Goal: Task Accomplishment & Management: Use online tool/utility

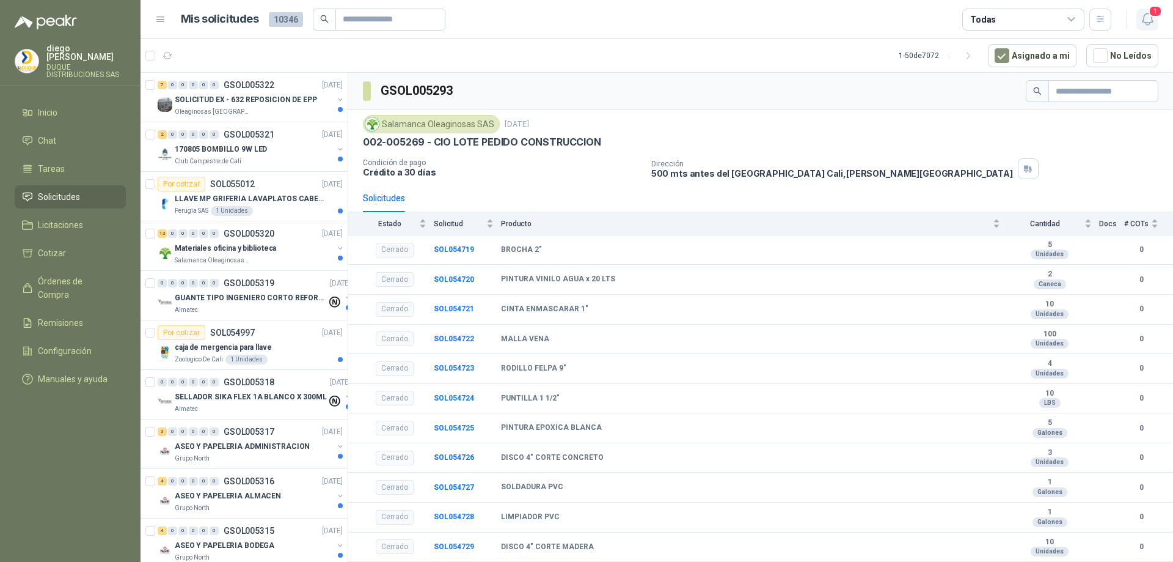
click at [1145, 17] on icon "button" at bounding box center [1147, 19] width 15 height 15
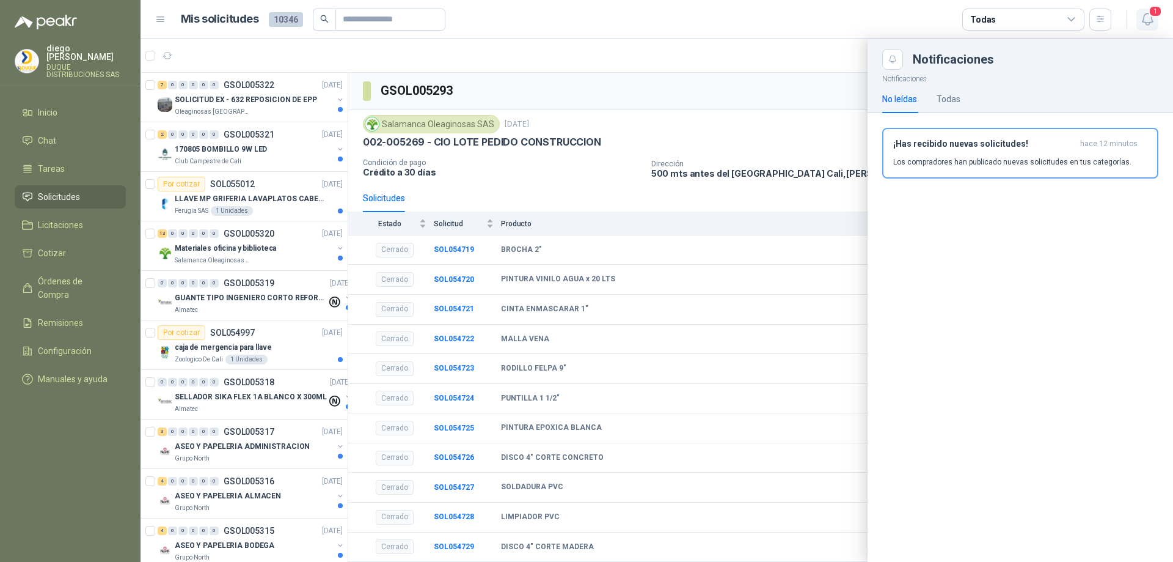
click at [1148, 17] on icon "button" at bounding box center [1147, 19] width 15 height 15
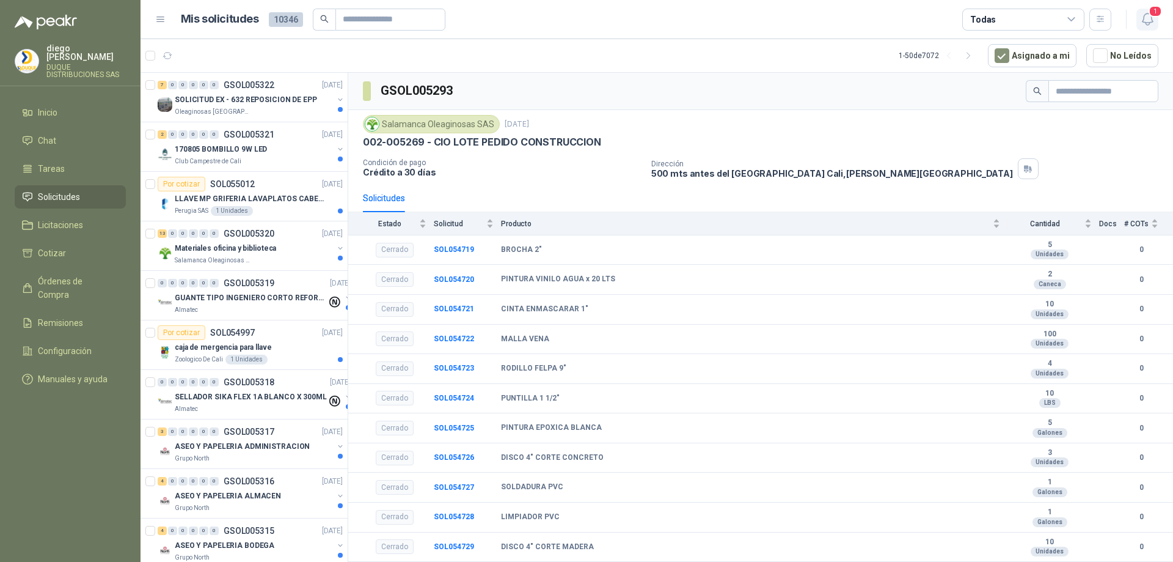
click at [1147, 17] on icon "button" at bounding box center [1147, 19] width 15 height 15
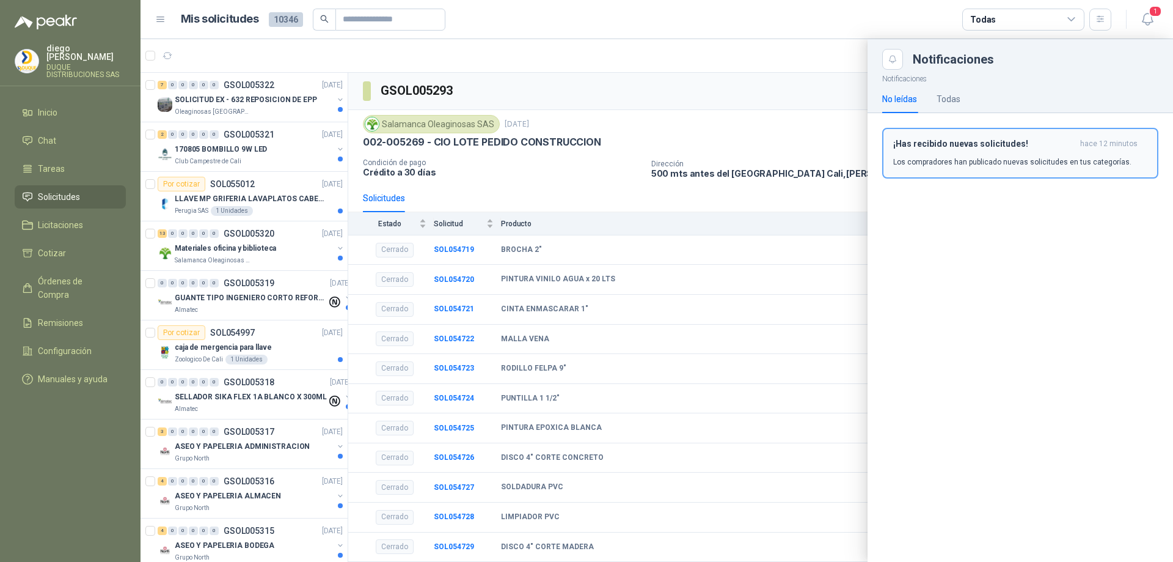
click at [1054, 154] on div "¡Has recibido nuevas solicitudes! hace 12 minutos Los compradores han publicado…" at bounding box center [1021, 153] width 254 height 29
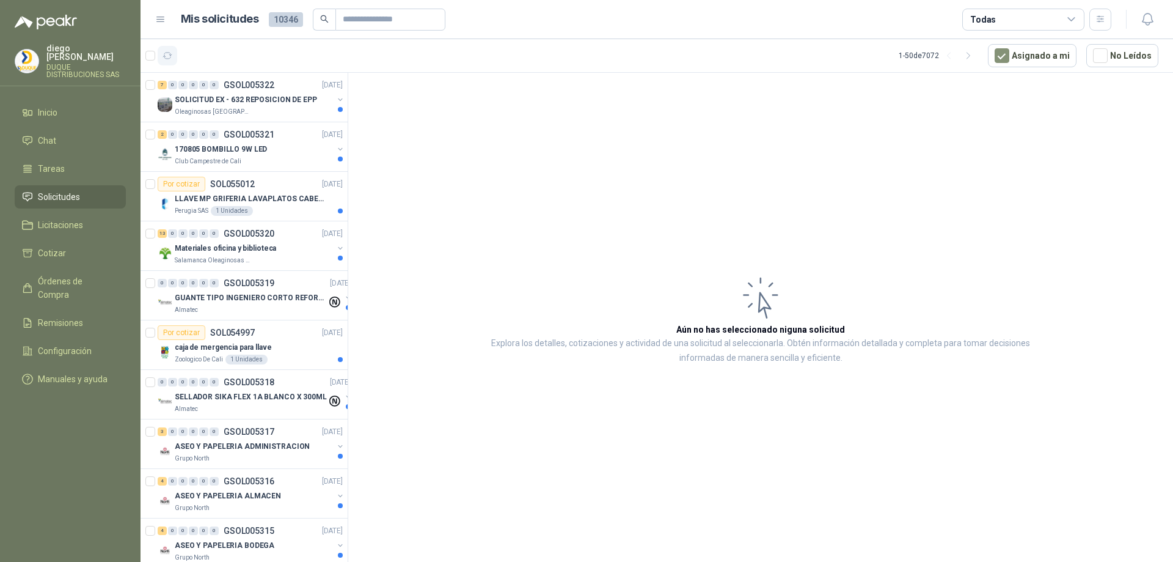
click at [166, 54] on icon "button" at bounding box center [168, 56] width 10 height 10
click at [242, 255] on div "Materiales oficina y biblioteca" at bounding box center [254, 248] width 158 height 15
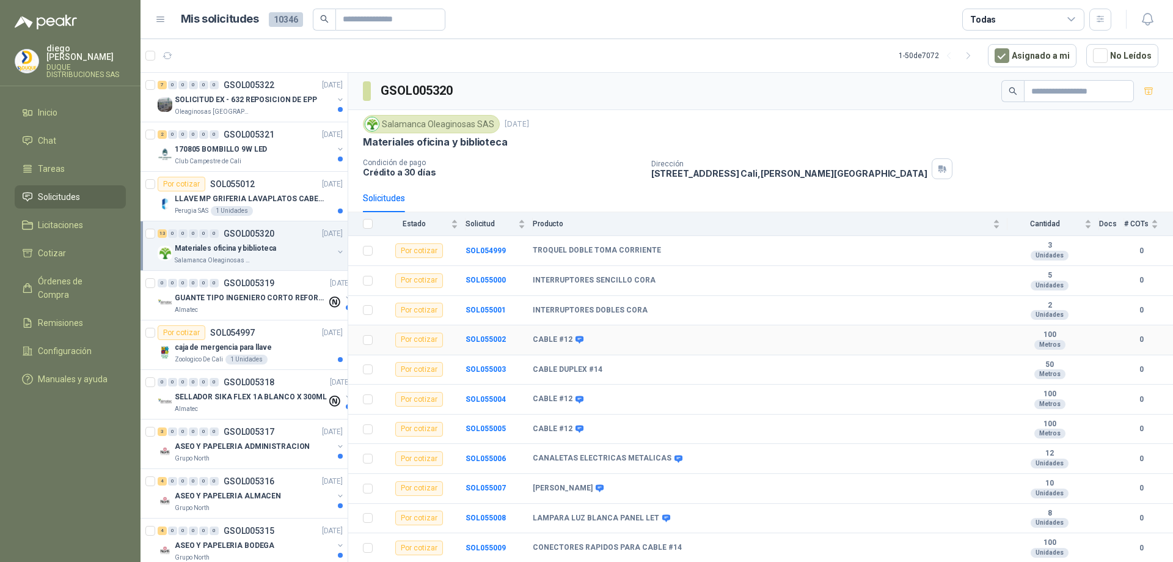
scroll to position [63, 0]
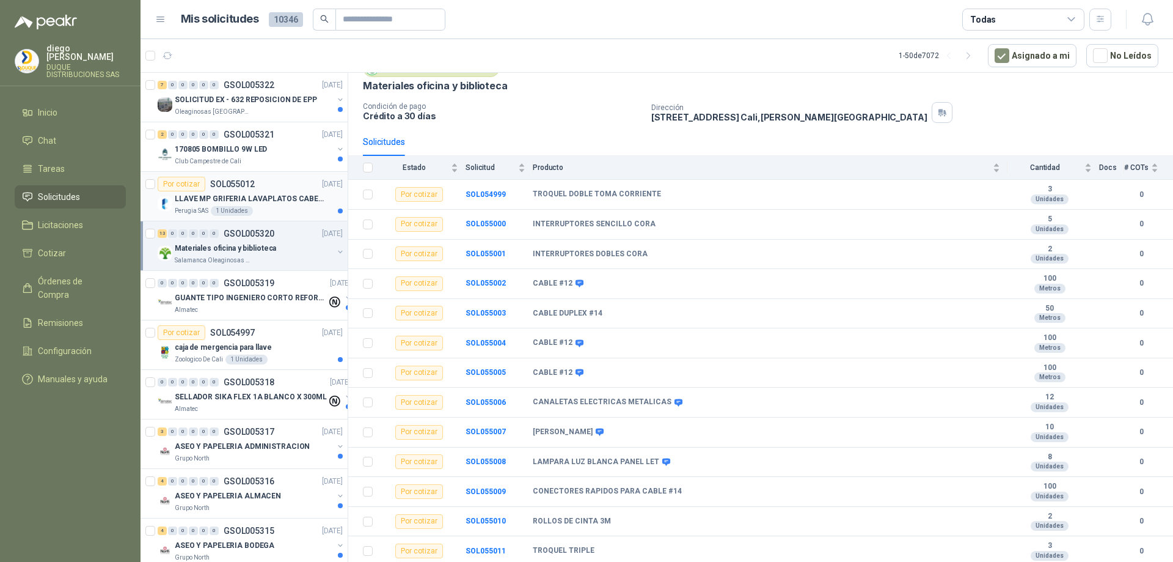
click at [218, 204] on p "LLAVE MP GRIFERIA LAVAPLATOS CABEZA EXTRAIBLE" at bounding box center [251, 199] width 152 height 12
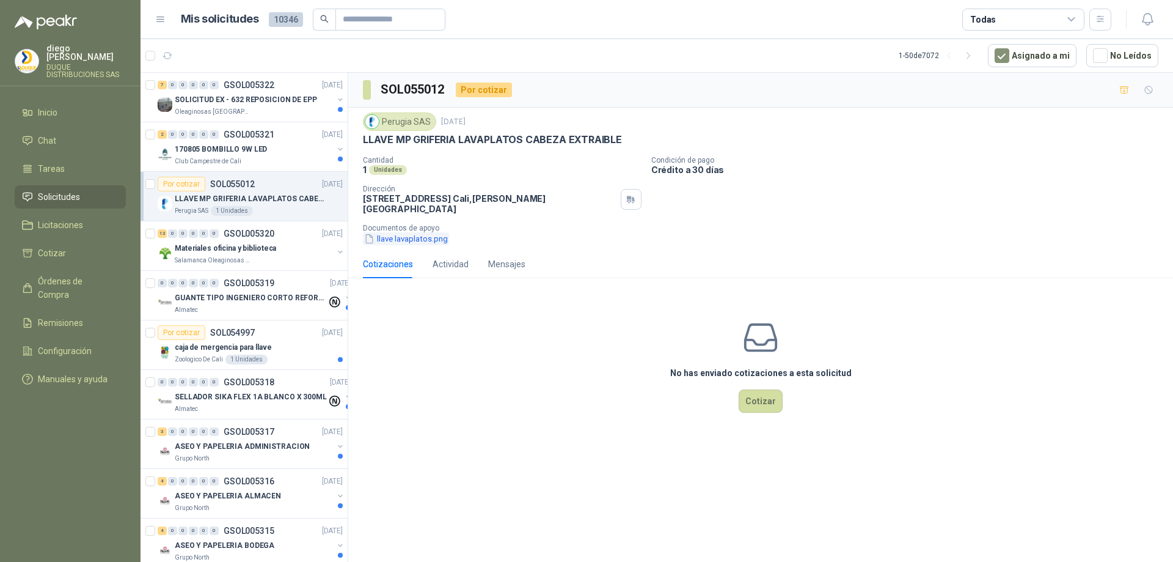
click at [410, 245] on button "llave lavaplatos.png" at bounding box center [406, 238] width 86 height 13
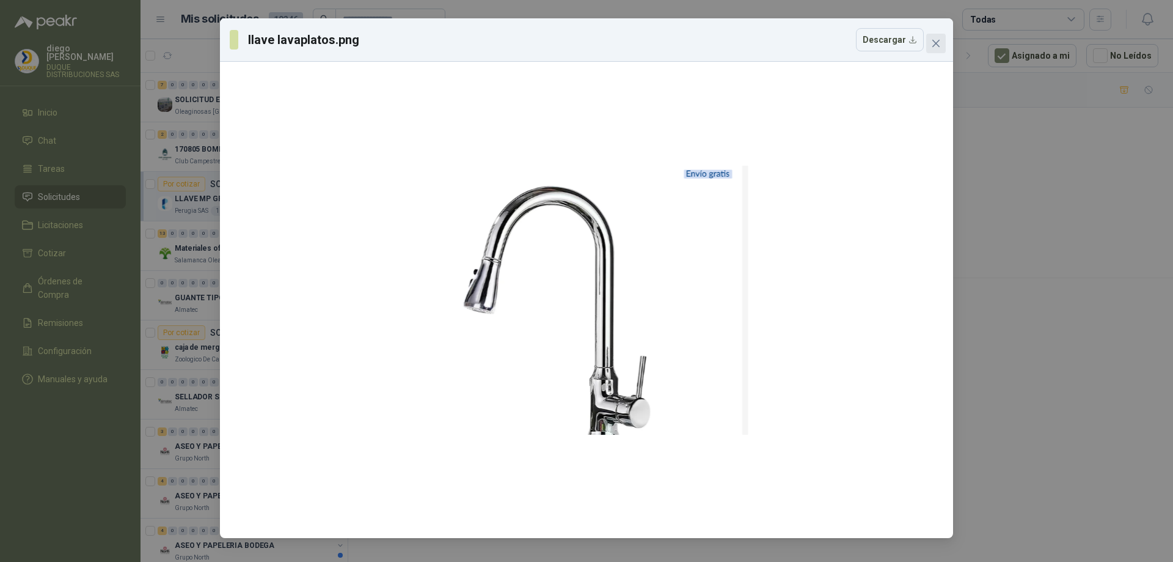
click at [934, 48] on button "Close" at bounding box center [937, 44] width 20 height 20
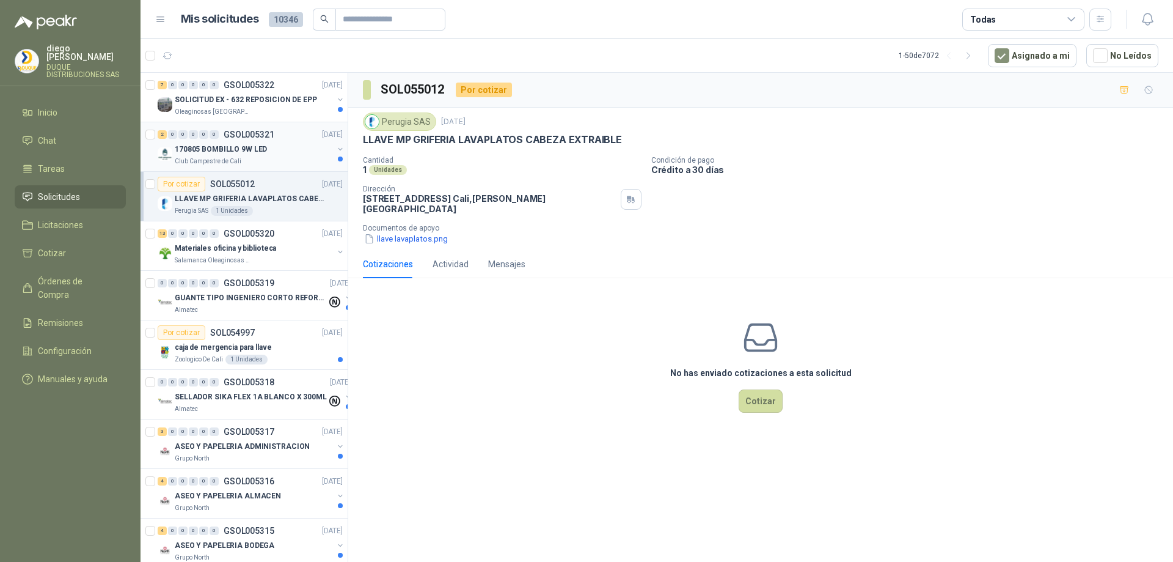
click at [236, 155] on p "170805 BOMBILLO 9W LED" at bounding box center [221, 150] width 92 height 12
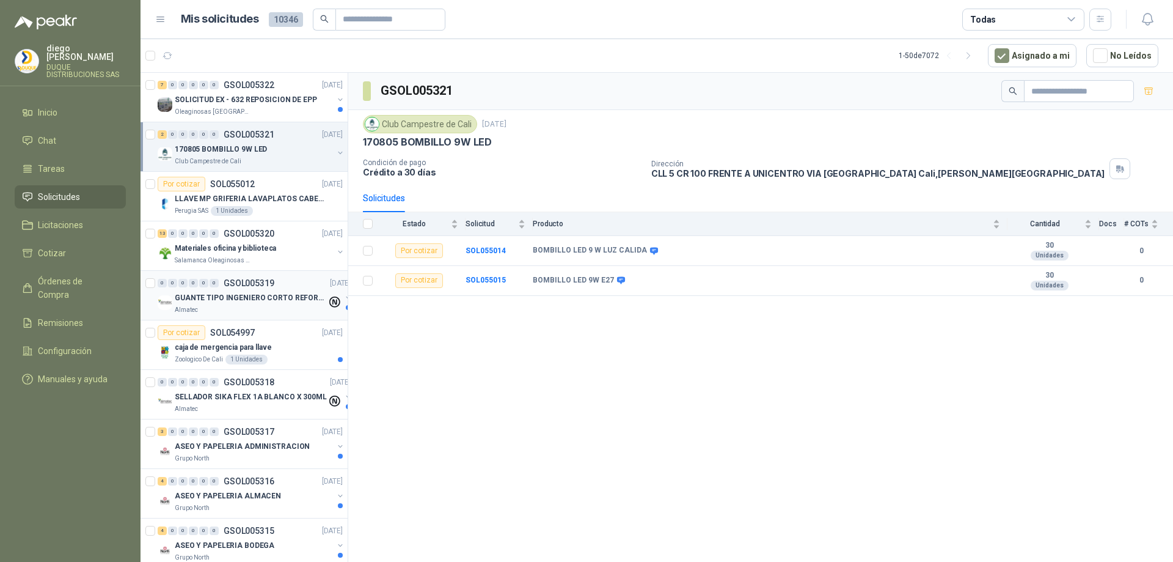
click at [288, 289] on div "0 0 0 0 0 0 GSOL005319 [DATE]" at bounding box center [256, 283] width 196 height 15
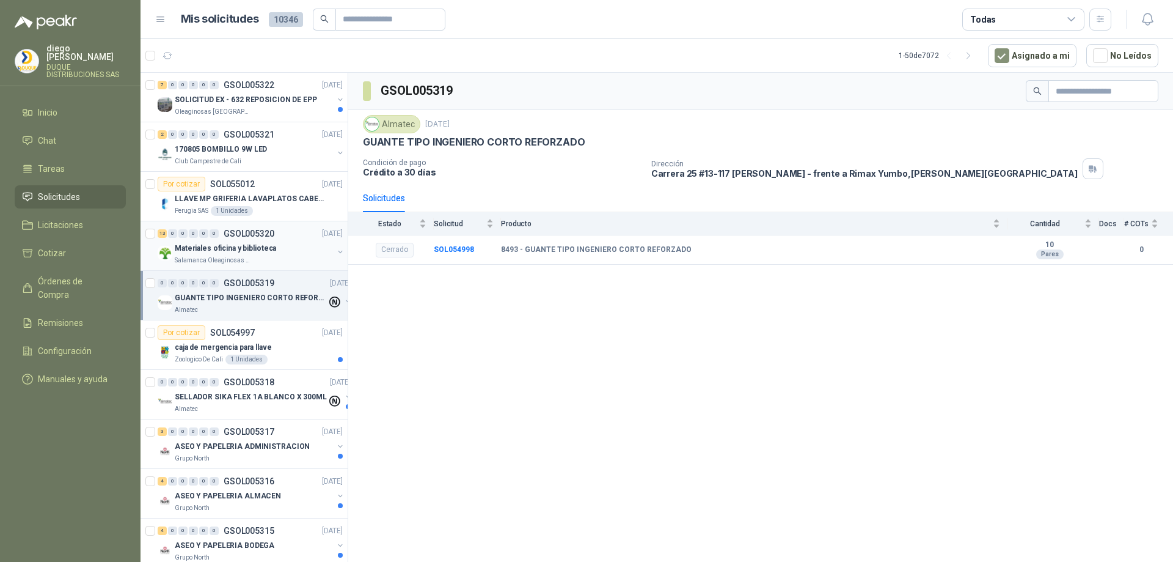
click at [288, 255] on div "Salamanca Oleaginosas SAS" at bounding box center [254, 260] width 158 height 10
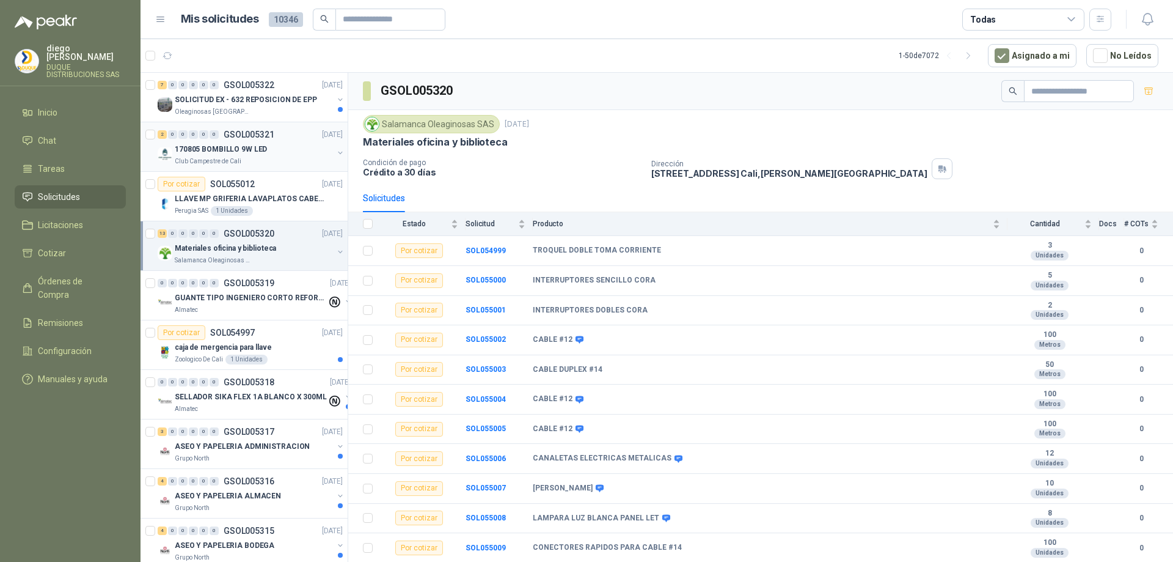
click at [292, 155] on div "170805 BOMBILLO 9W LED" at bounding box center [254, 149] width 158 height 15
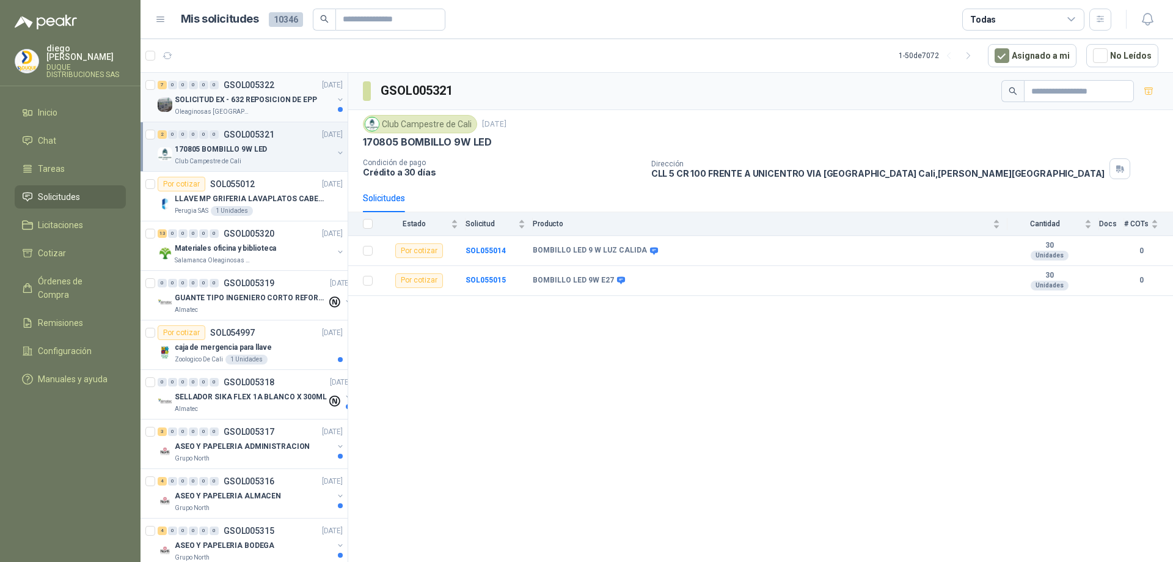
click at [285, 101] on p "SOLICITUD EX - 632 REPOSICION DE EPP" at bounding box center [246, 100] width 142 height 12
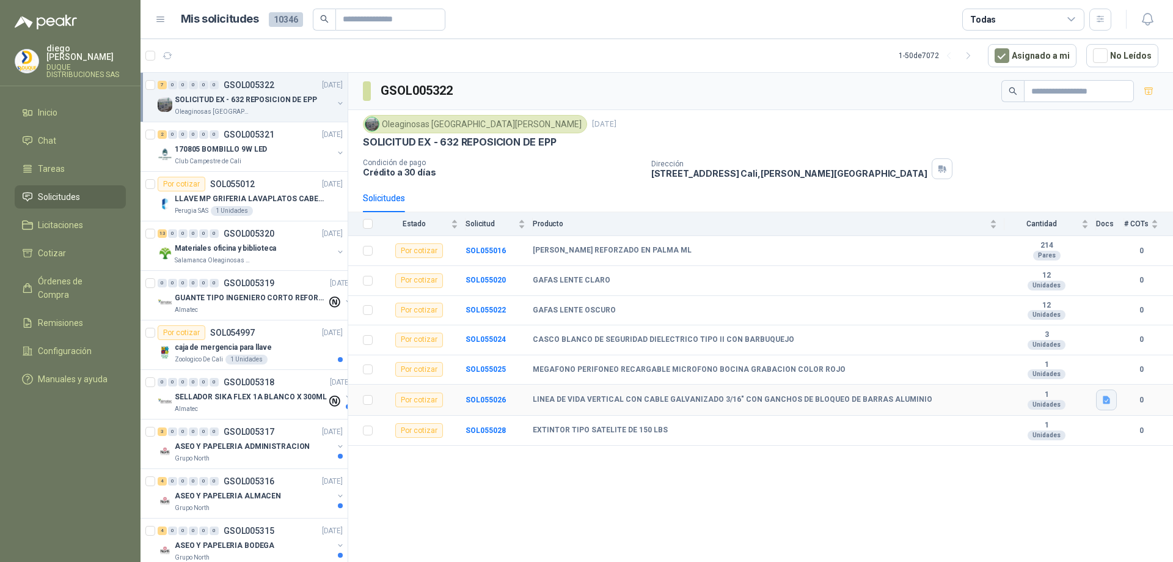
click at [1103, 403] on icon "button" at bounding box center [1107, 400] width 10 height 10
click at [1065, 378] on button "Captura de pantalla [DATE] 140536.png" at bounding box center [1032, 379] width 154 height 13
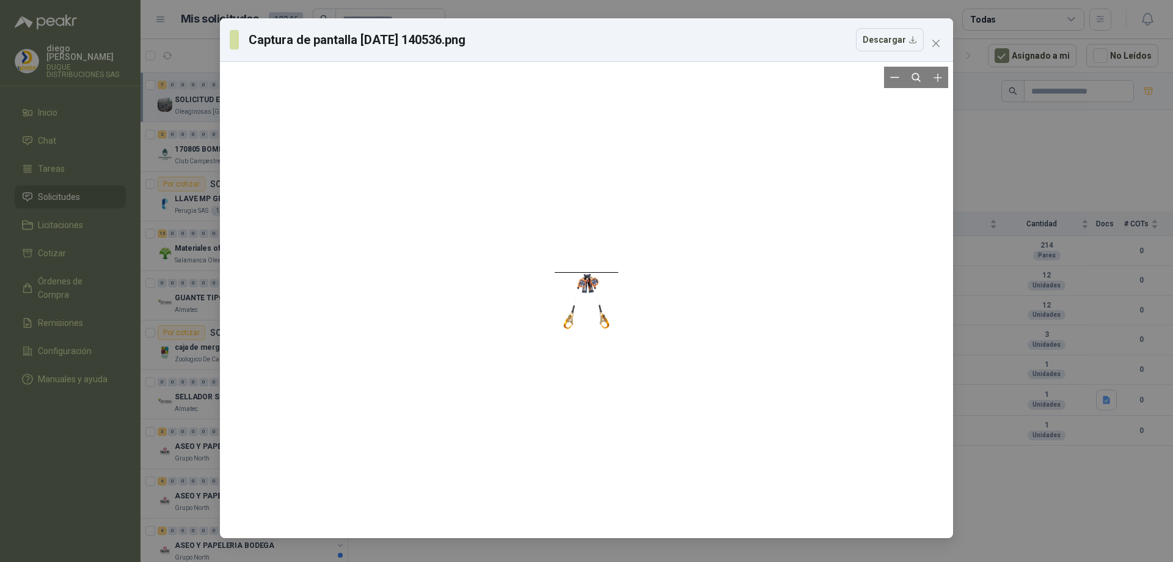
click at [579, 295] on div at bounding box center [587, 300] width 64 height 466
click at [582, 295] on div at bounding box center [587, 300] width 64 height 466
click at [582, 295] on div at bounding box center [587, 301] width 94 height 687
click at [582, 295] on div at bounding box center [586, 302] width 102 height 749
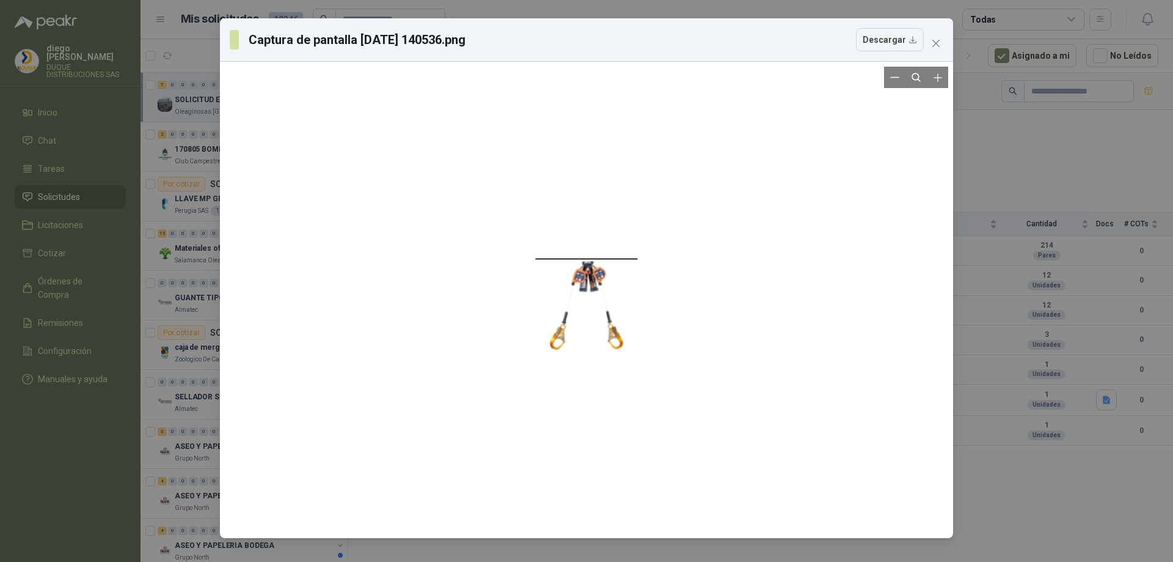
click at [582, 295] on div at bounding box center [586, 302] width 102 height 749
click at [934, 44] on icon "close" at bounding box center [936, 44] width 10 height 10
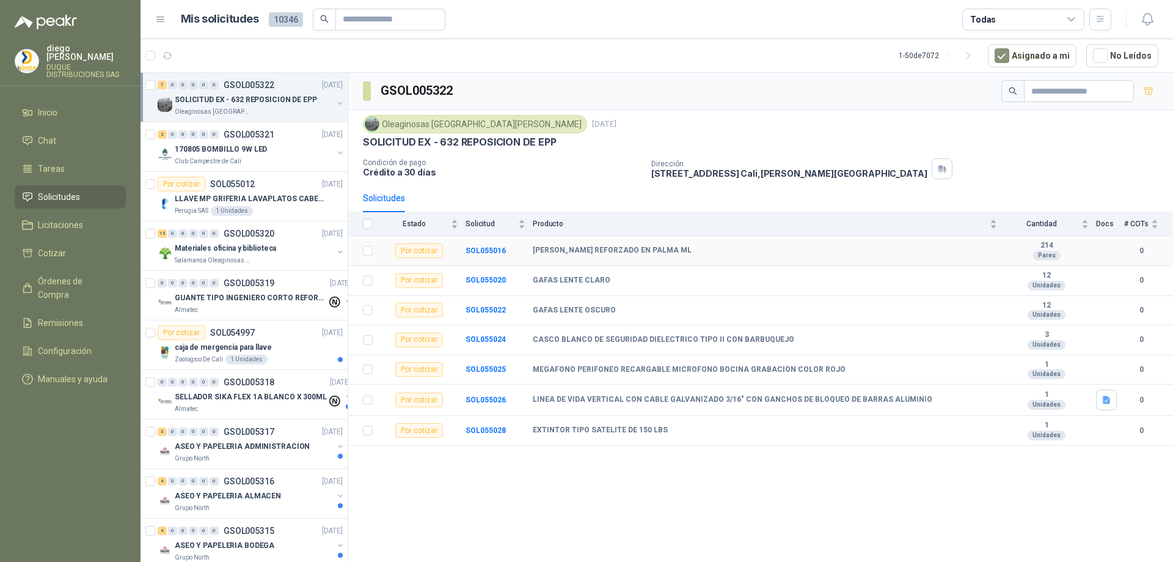
click at [408, 258] on div "Por cotizar" at bounding box center [419, 250] width 48 height 15
click at [491, 255] on b "SOL055016" at bounding box center [486, 250] width 40 height 9
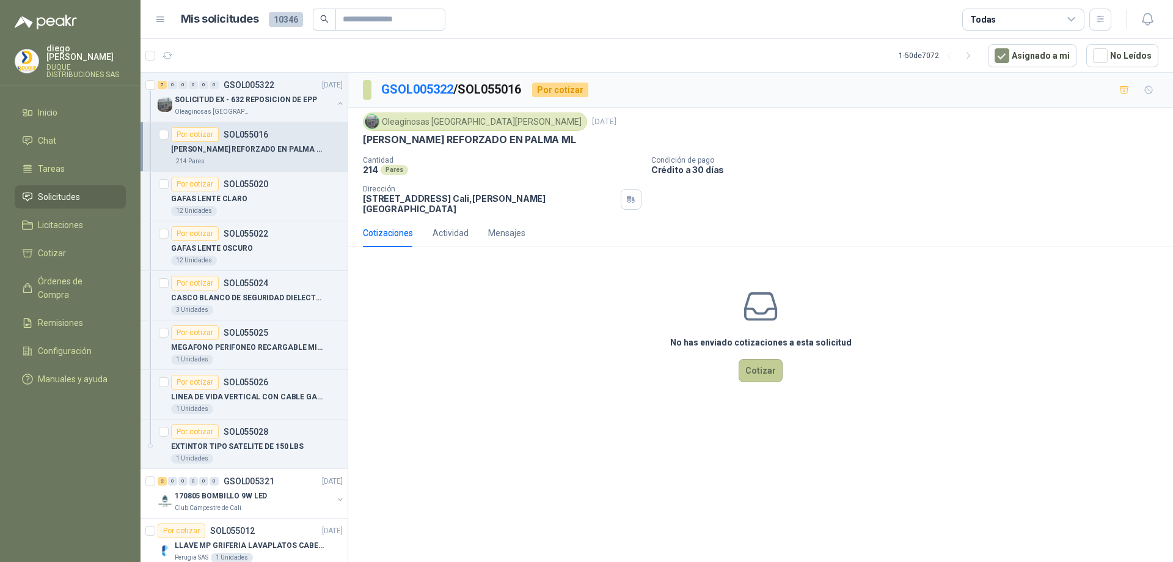
click at [762, 380] on button "Cotizar" at bounding box center [761, 370] width 44 height 23
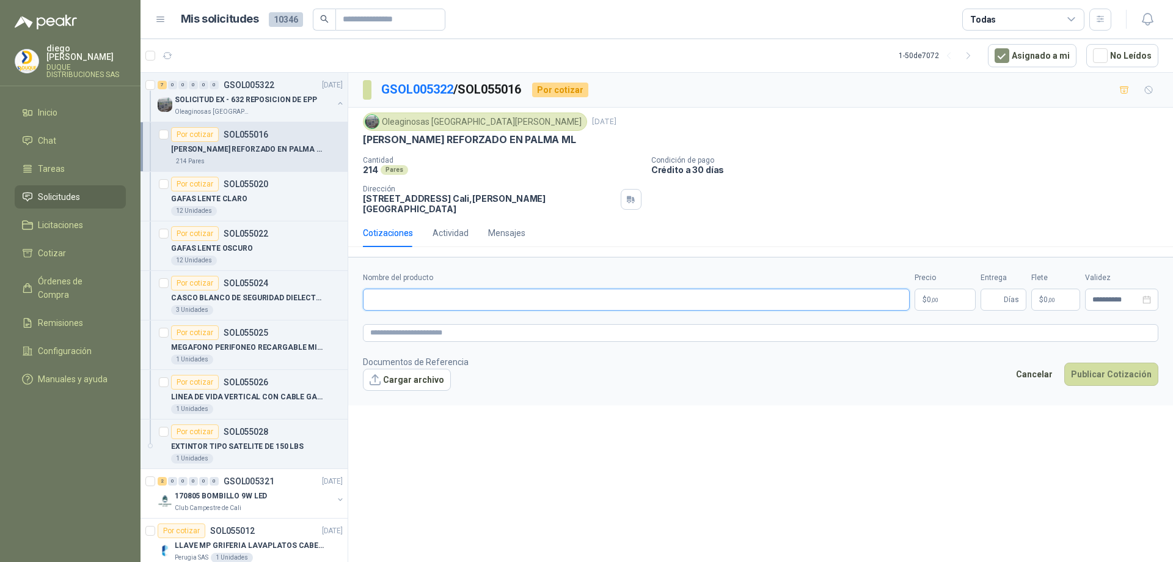
click at [458, 309] on input "Nombre del producto" at bounding box center [636, 299] width 547 height 22
type input "**********"
click at [949, 309] on body "[PERSON_NAME] DISTRIBUCIONES SAS Inicio Chat Tareas Solicitudes Licitaciones Co…" at bounding box center [586, 281] width 1173 height 562
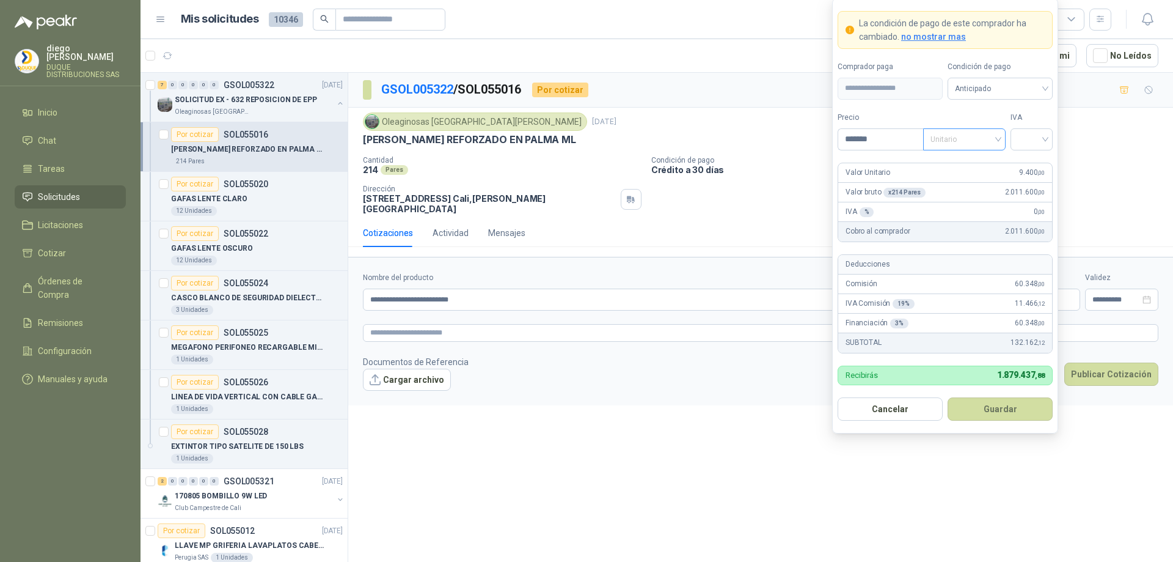
click at [992, 136] on span "Unitario" at bounding box center [965, 139] width 68 height 18
type input "*******"
click at [956, 182] on div "Unitario con IVA" at bounding box center [964, 183] width 63 height 13
click at [1041, 141] on input "search" at bounding box center [1032, 138] width 28 height 18
click at [1022, 163] on div "19%" at bounding box center [1032, 164] width 23 height 13
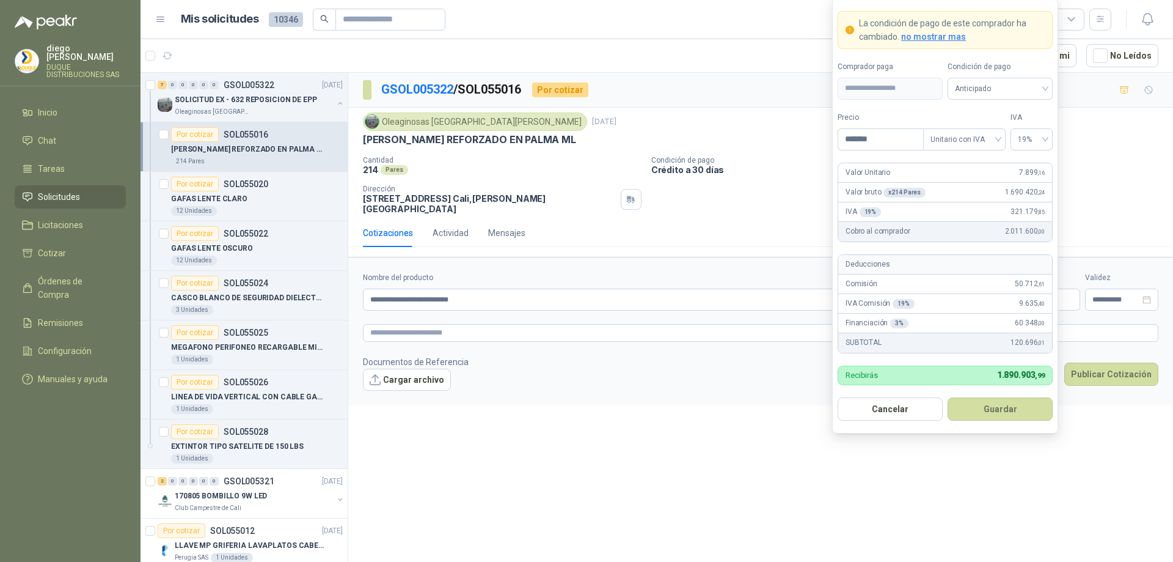
click at [929, 40] on span "no mostrar mas" at bounding box center [933, 37] width 65 height 10
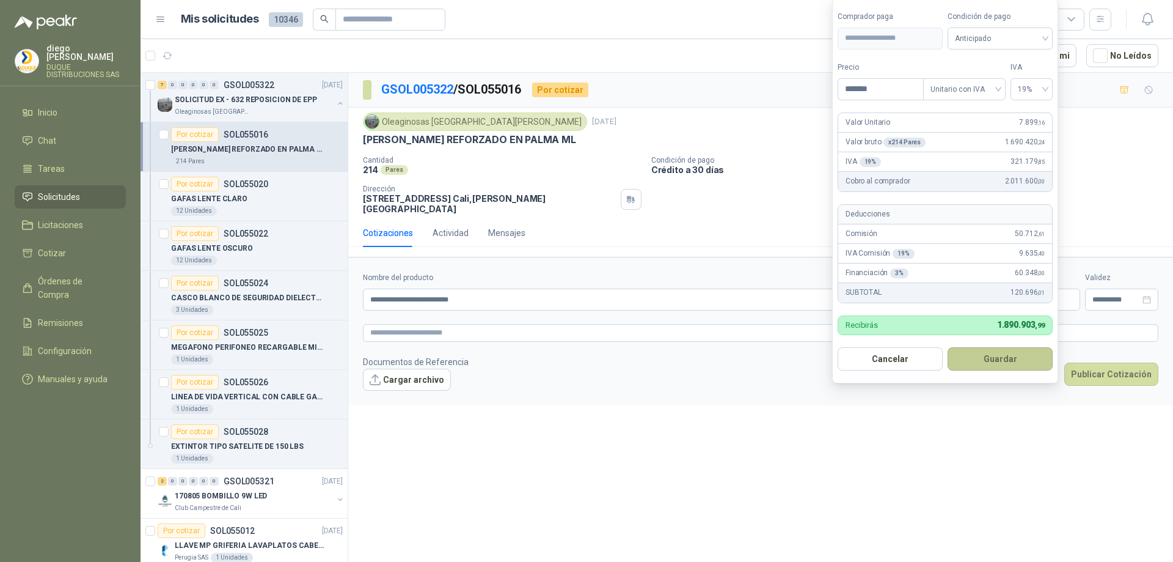
click at [1008, 358] on button "Guardar" at bounding box center [1000, 358] width 105 height 23
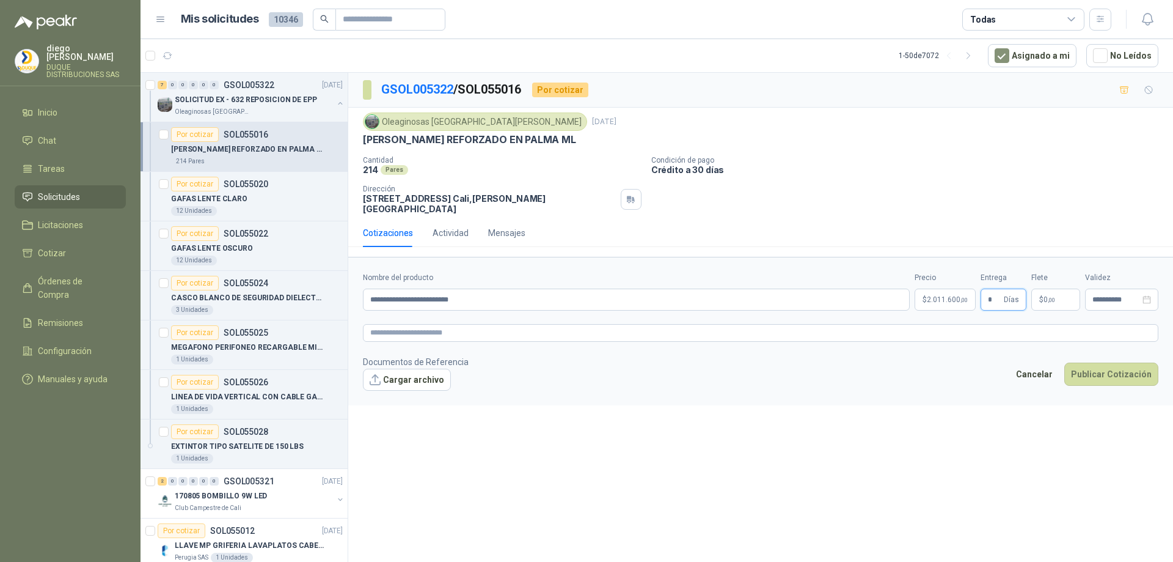
type input "*"
click at [1050, 303] on span ",00" at bounding box center [1051, 299] width 7 height 7
click at [999, 180] on span "Flex" at bounding box center [987, 180] width 45 height 18
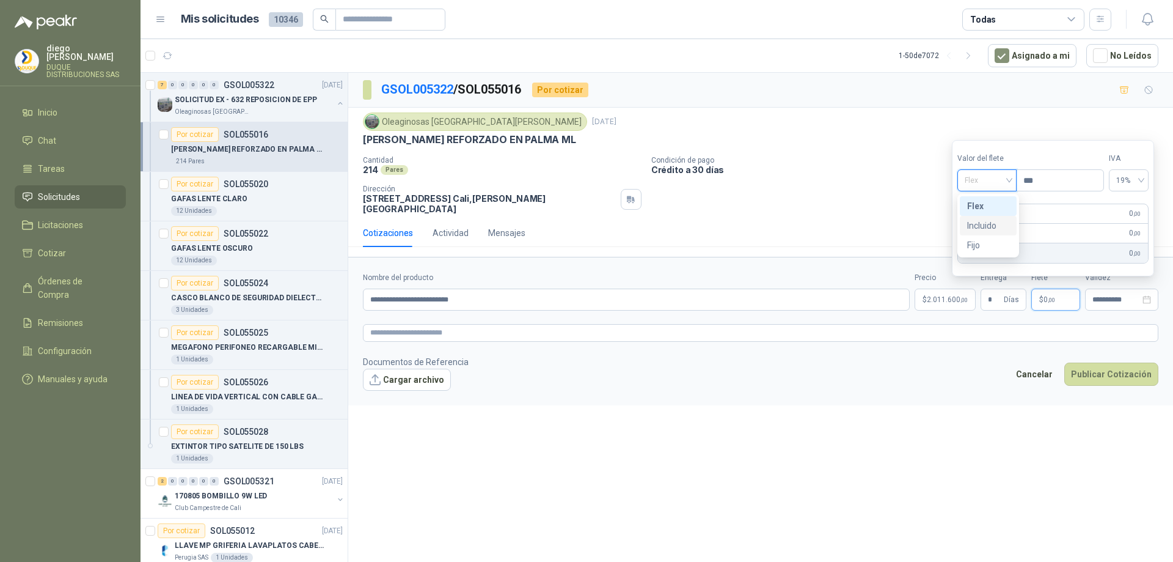
click at [984, 231] on div "Incluido" at bounding box center [988, 225] width 42 height 13
click at [1127, 380] on button "Publicar Cotización" at bounding box center [1112, 373] width 94 height 23
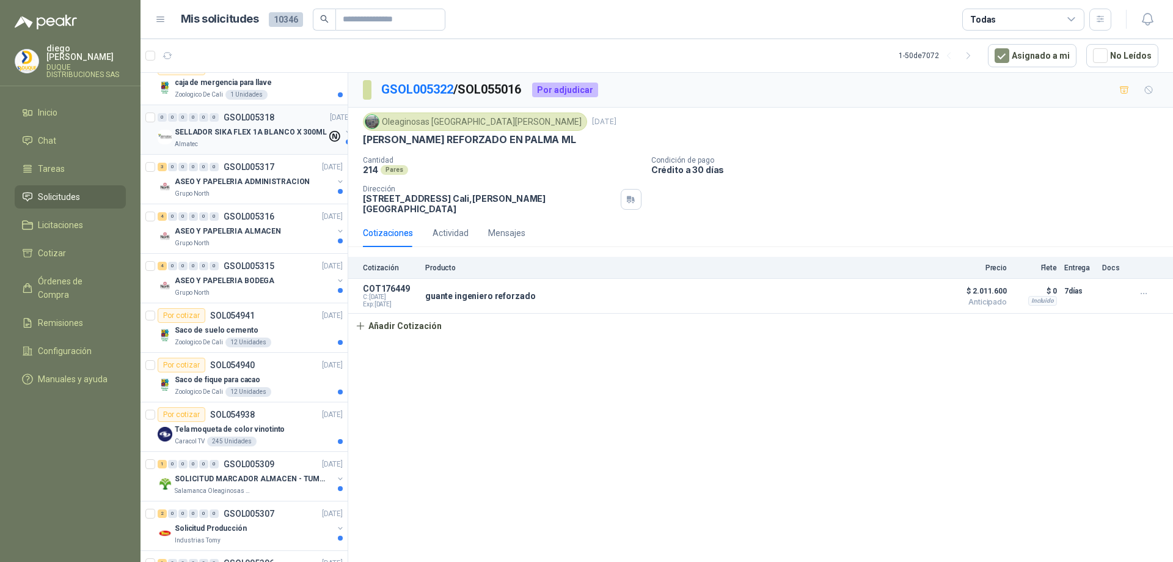
scroll to position [672, 0]
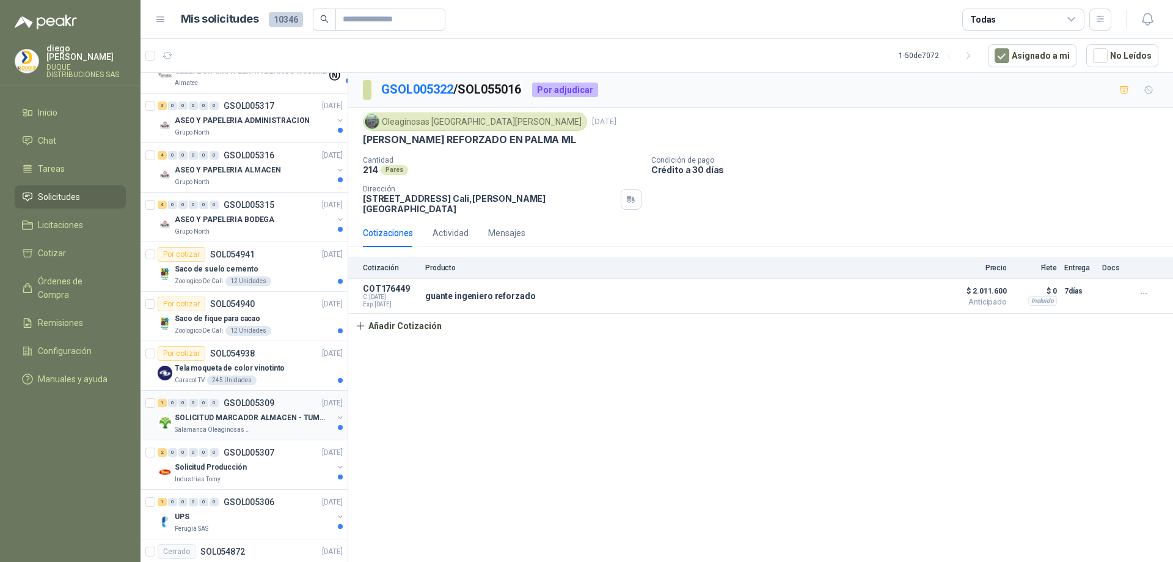
click at [264, 420] on p "SOLICITUD MARCADOR ALMACEN - TUMACO" at bounding box center [251, 418] width 152 height 12
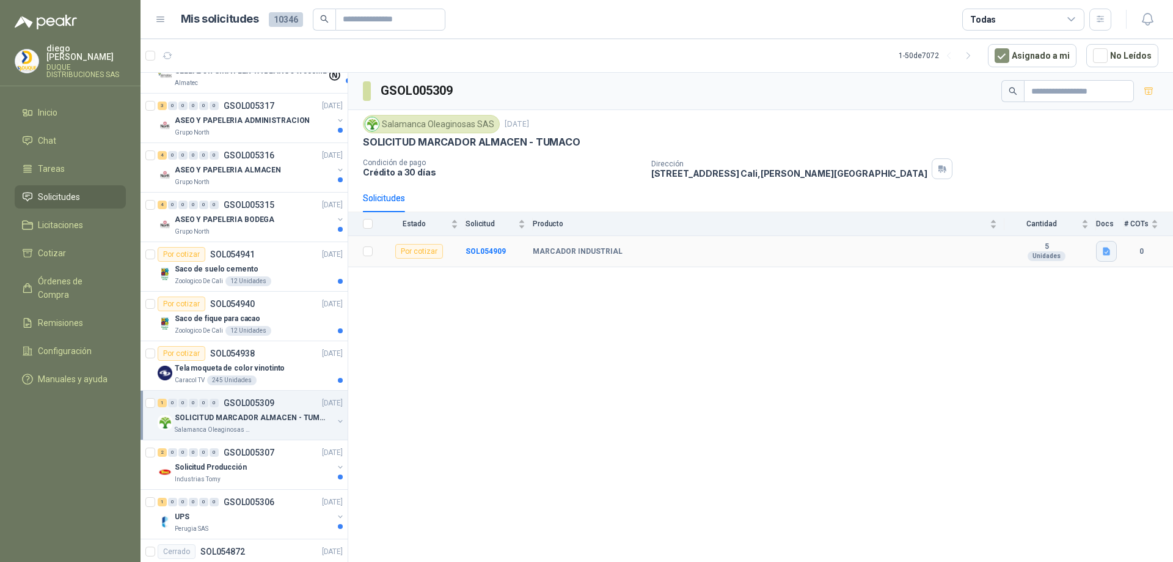
click at [1109, 255] on icon "button" at bounding box center [1106, 252] width 7 height 8
click at [1074, 238] on div "Captura de pantalla [DATE] 135424.png" at bounding box center [1032, 231] width 170 height 29
click at [1078, 232] on button "Captura de pantalla [DATE] 135424.png" at bounding box center [1032, 231] width 154 height 13
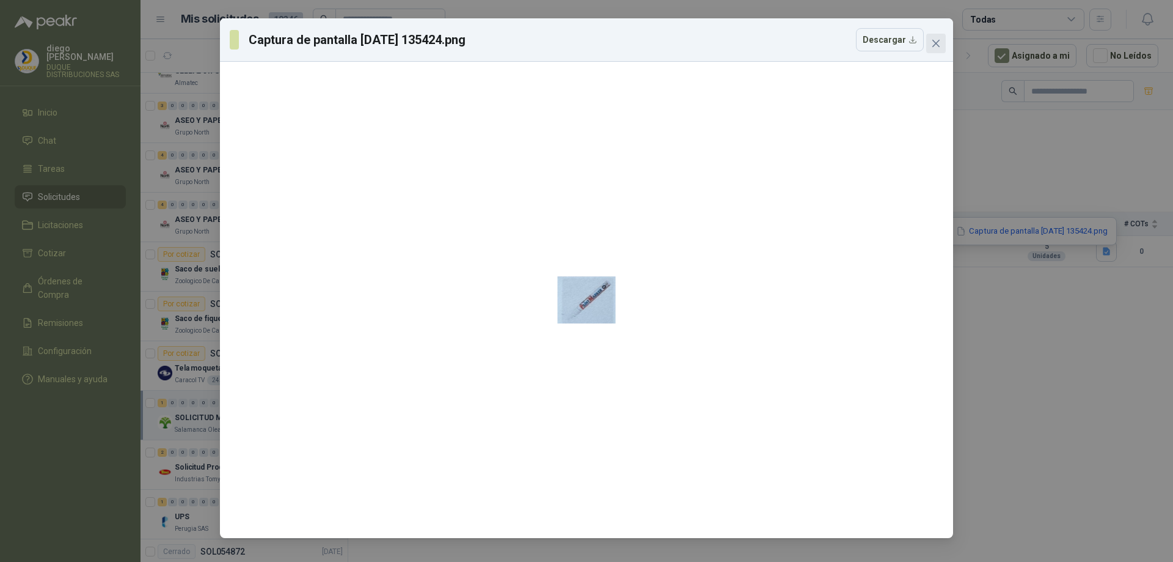
click at [938, 44] on icon "close" at bounding box center [936, 43] width 7 height 7
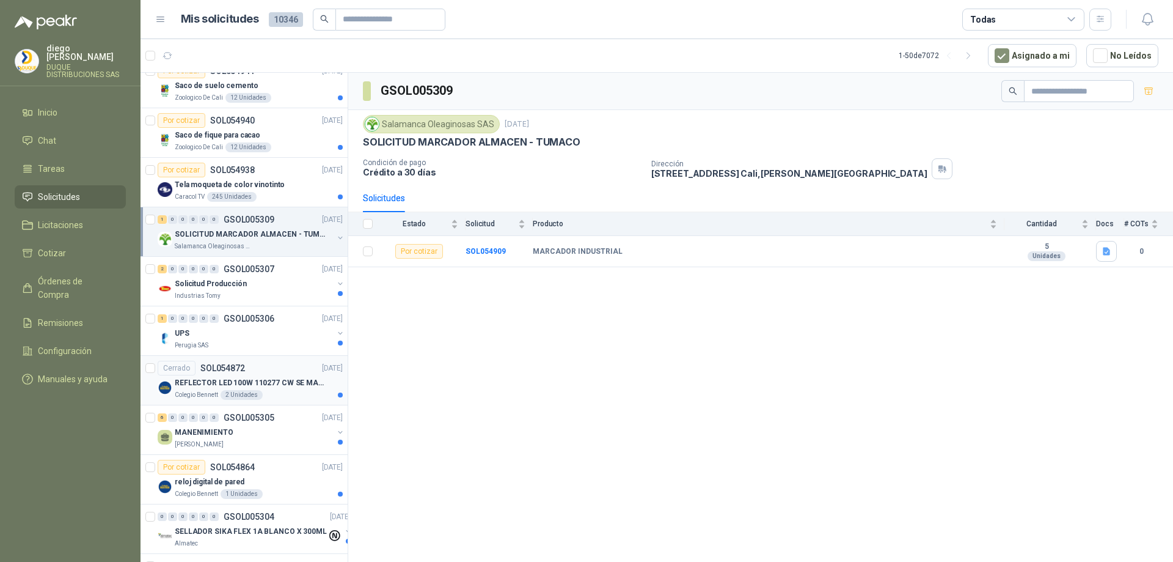
scroll to position [917, 0]
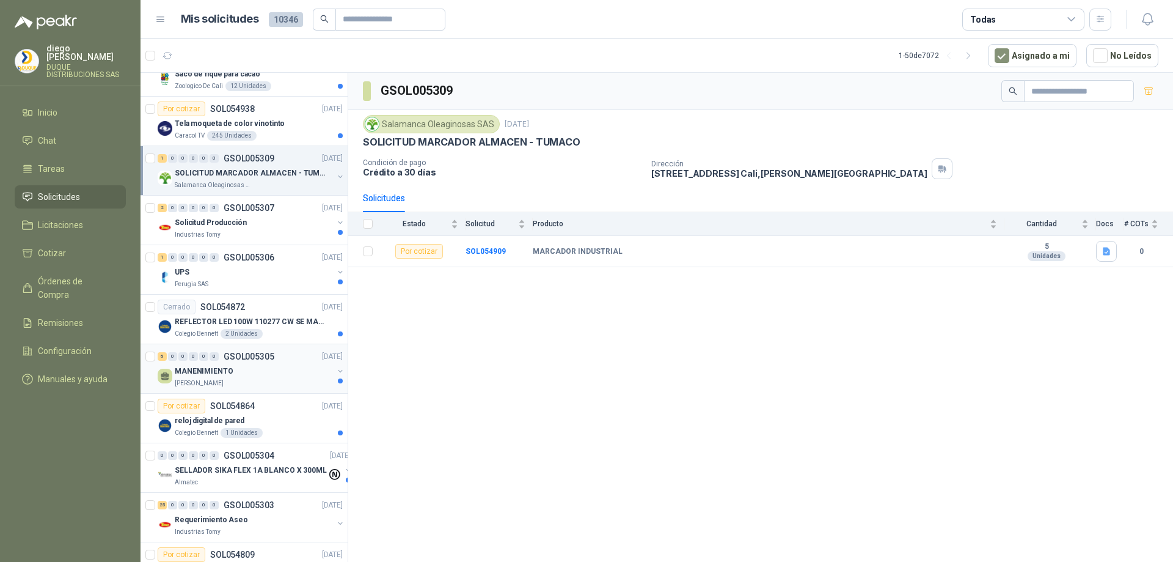
click at [243, 374] on div "MANENIMIENTO" at bounding box center [254, 371] width 158 height 15
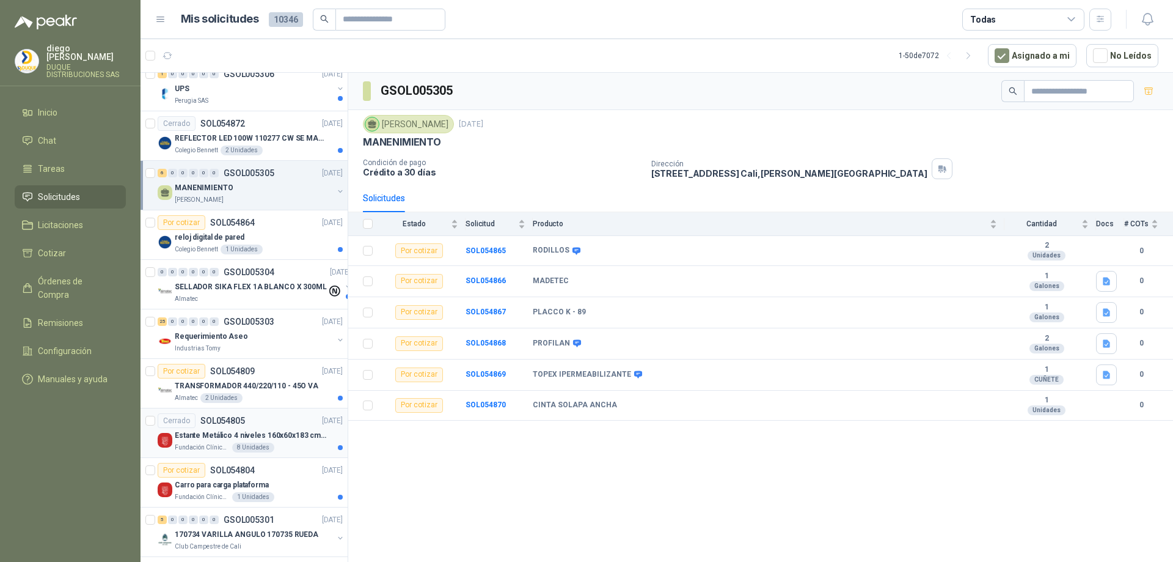
scroll to position [1222, 0]
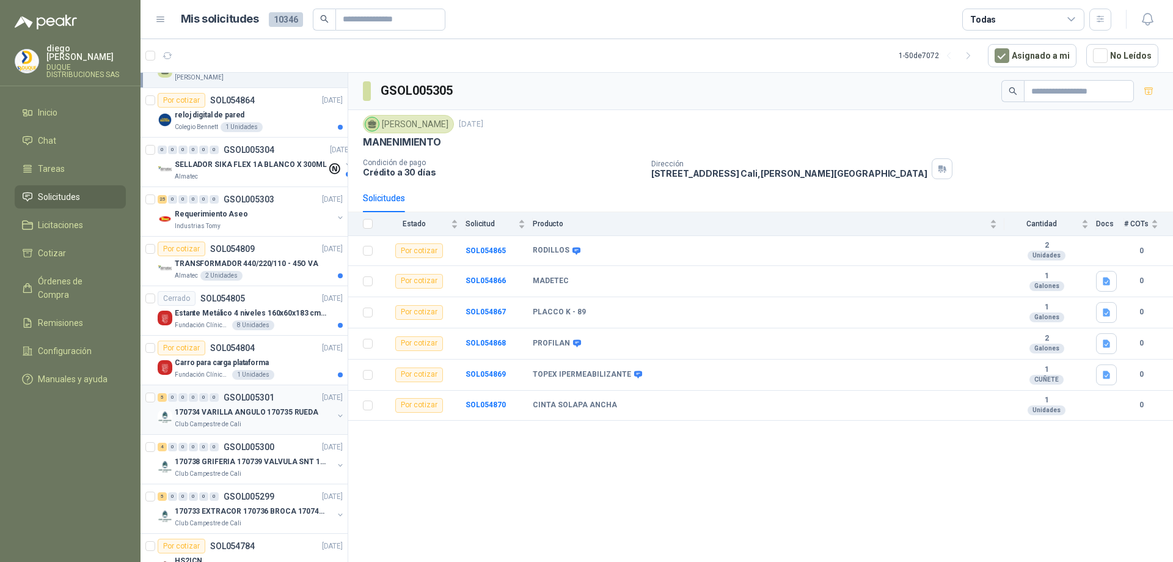
click at [263, 420] on div "Club Campestre de Cali" at bounding box center [254, 424] width 158 height 10
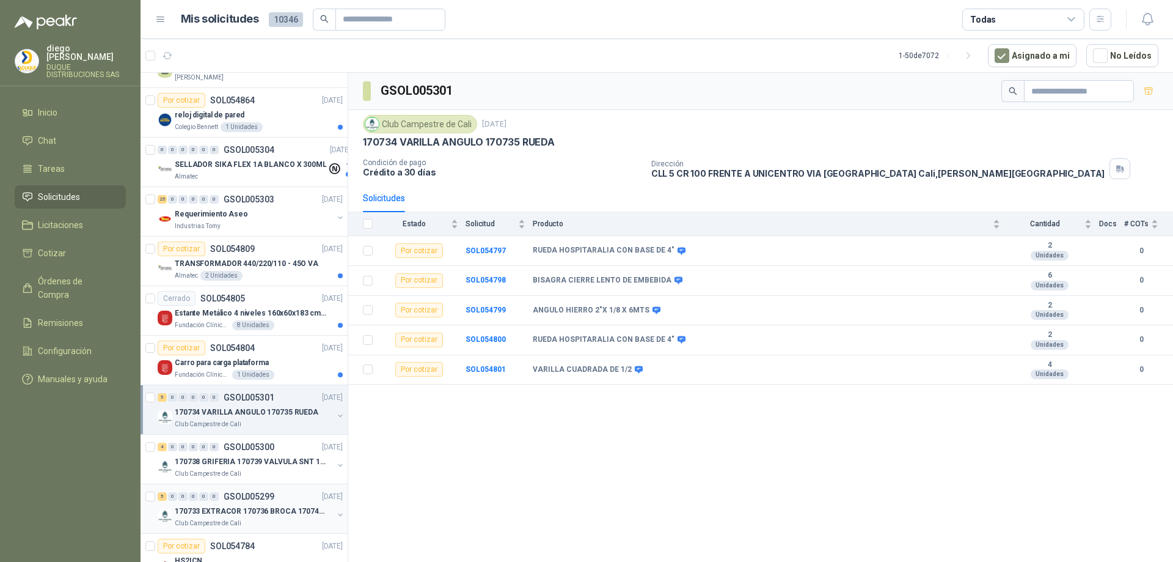
click at [263, 515] on p "170733 EXTRACOR 170736 BROCA 170743 PORTACAND" at bounding box center [251, 511] width 152 height 12
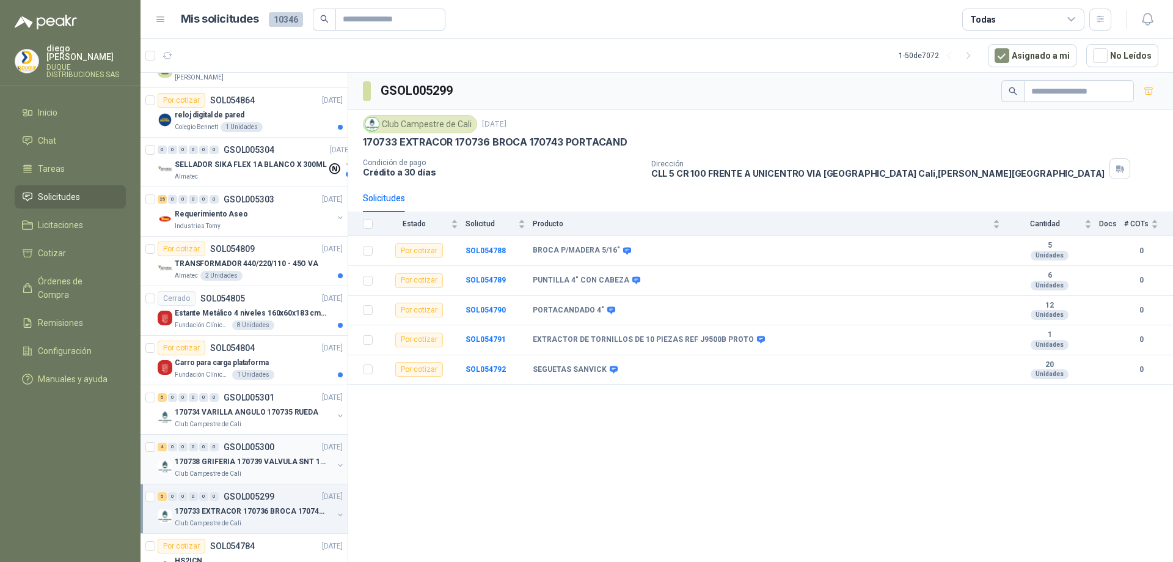
click at [236, 466] on p "170738 GRIFERIA 170739 VALVULA SNT 170742 VALVULA" at bounding box center [251, 462] width 152 height 12
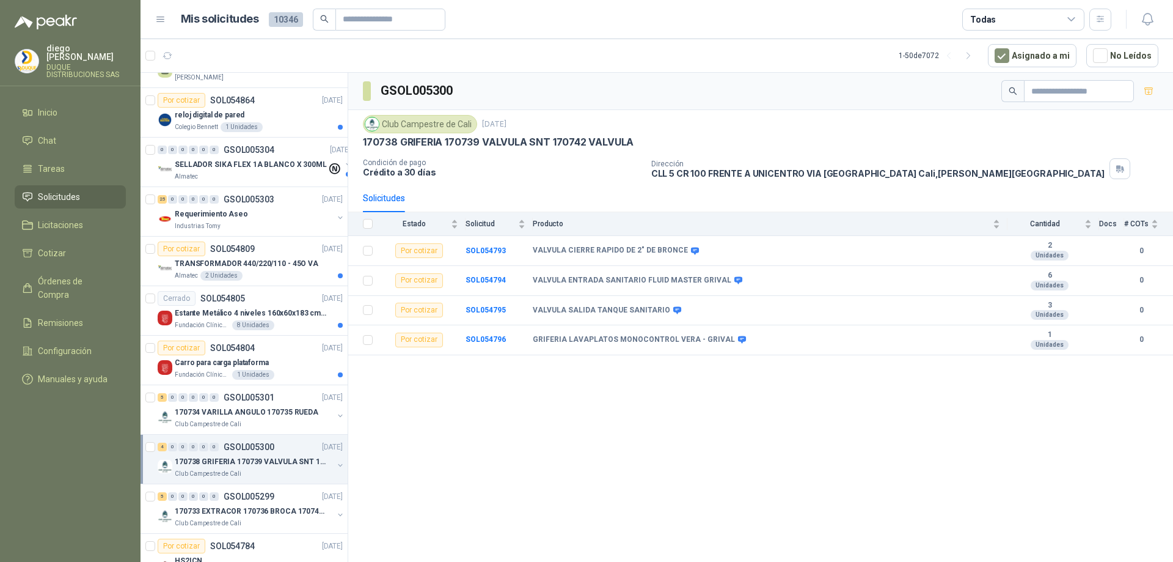
scroll to position [1345, 0]
